Goal: Transaction & Acquisition: Obtain resource

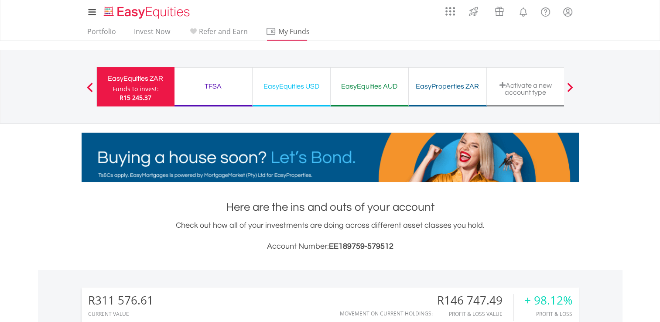
scroll to position [84, 166]
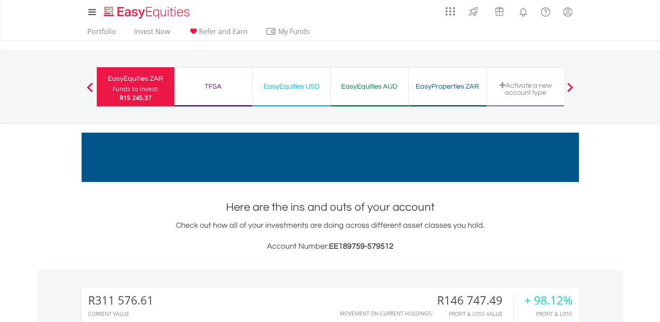
click at [130, 96] on span "R15 245.37" at bounding box center [136, 97] width 32 height 8
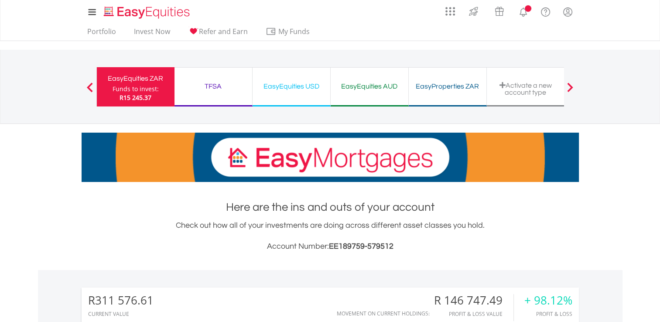
scroll to position [84, 166]
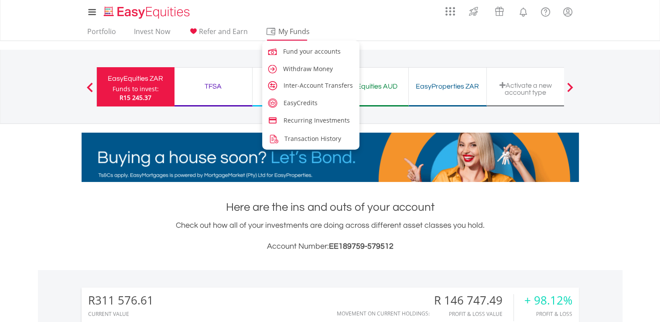
click at [291, 26] on span "My Funds" at bounding box center [294, 31] width 57 height 11
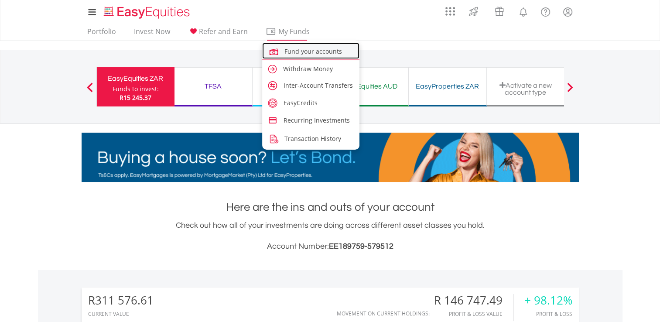
click at [297, 55] on link "Fund your accounts" at bounding box center [311, 51] width 98 height 16
